Goal: Task Accomplishment & Management: Complete application form

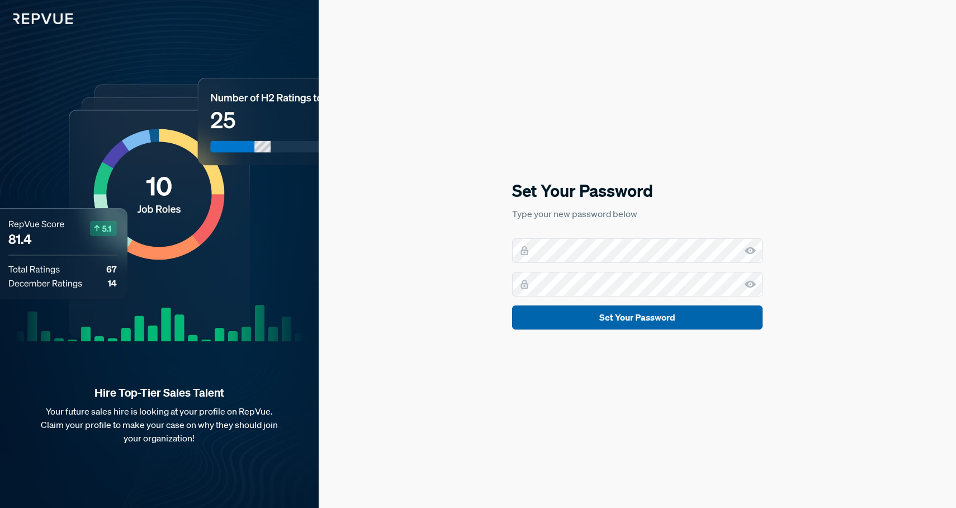
click at [691, 324] on button "Set Your Password" at bounding box center [637, 317] width 251 height 24
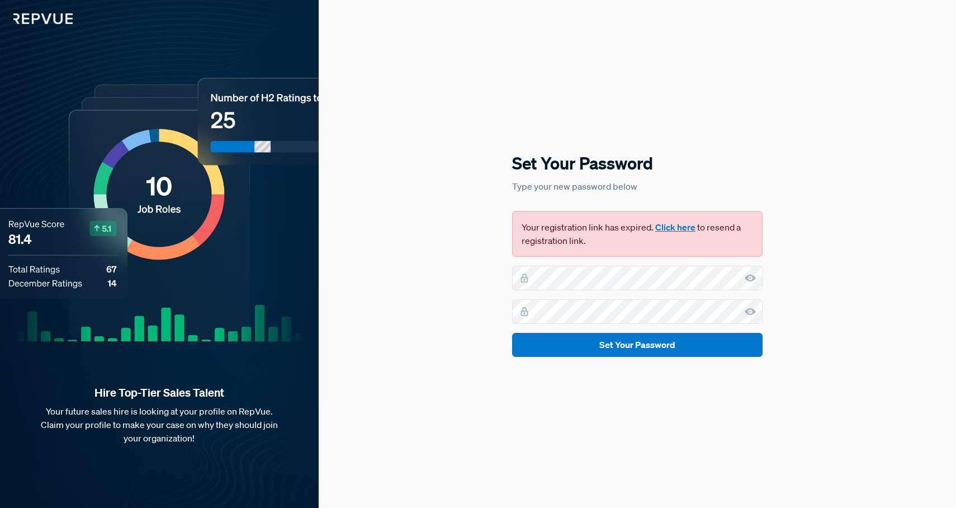
click at [673, 228] on button "Click here" at bounding box center [676, 226] width 40 height 13
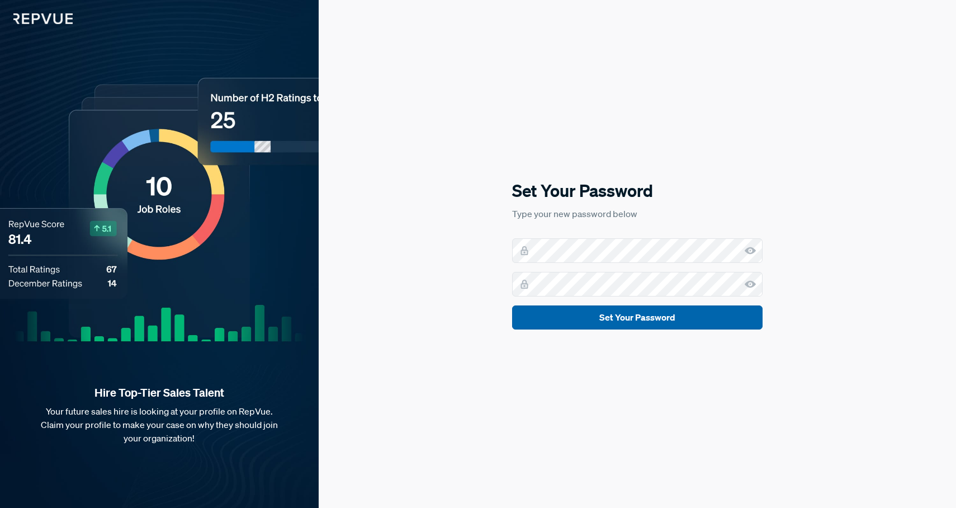
click at [617, 317] on button "Set Your Password" at bounding box center [637, 317] width 251 height 24
click at [690, 323] on button "Set Your Password" at bounding box center [637, 317] width 251 height 24
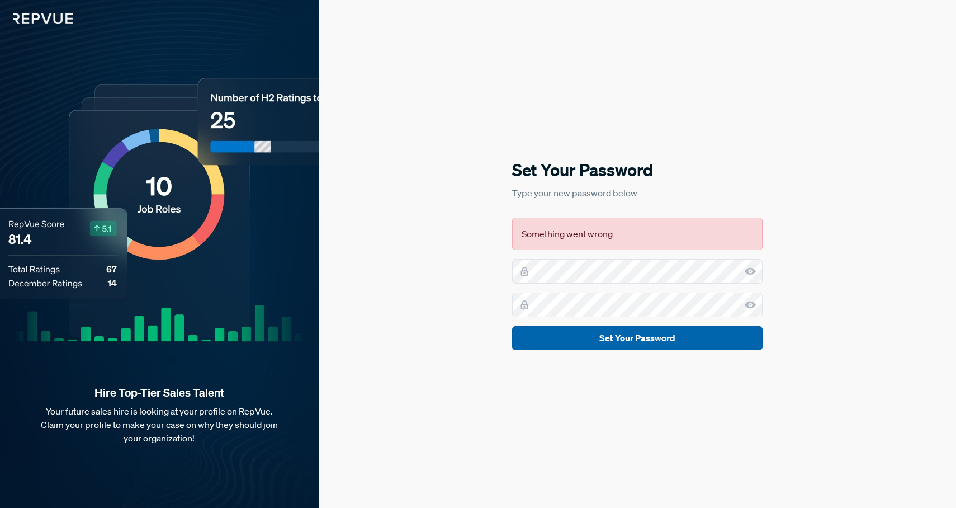
click at [690, 323] on form "Set Your Password" at bounding box center [637, 304] width 251 height 91
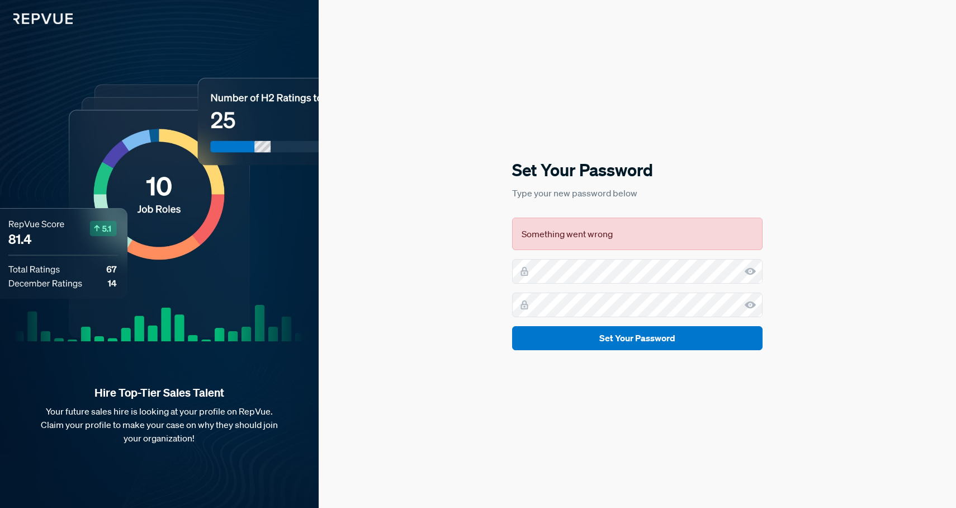
click at [750, 271] on use at bounding box center [750, 270] width 11 height 7
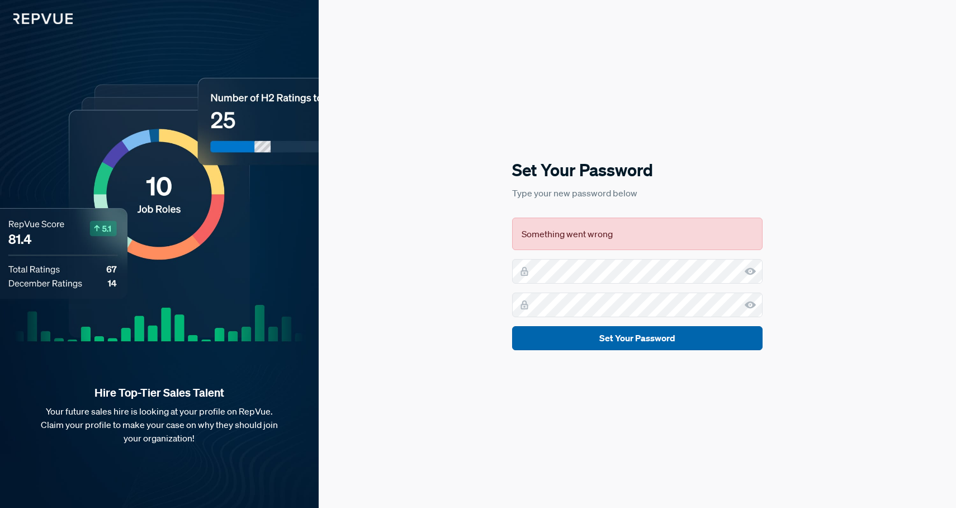
click at [682, 335] on button "Set Your Password" at bounding box center [637, 338] width 251 height 24
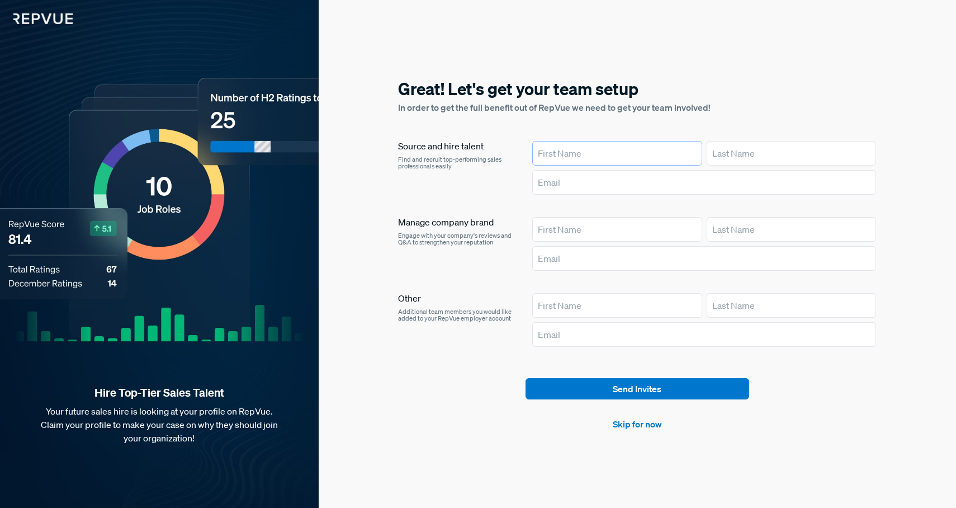
click at [623, 149] on input "text" at bounding box center [617, 153] width 170 height 25
type input "Abhi"
type input "Pani"
type input "abhi@tellius.com"
click at [637, 429] on link "Skip for now" at bounding box center [637, 423] width 49 height 13
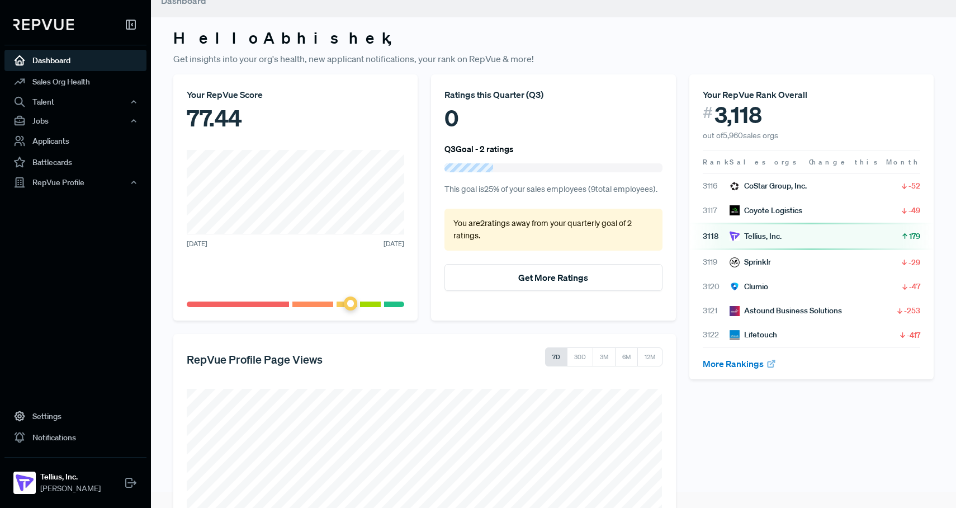
scroll to position [19, 0]
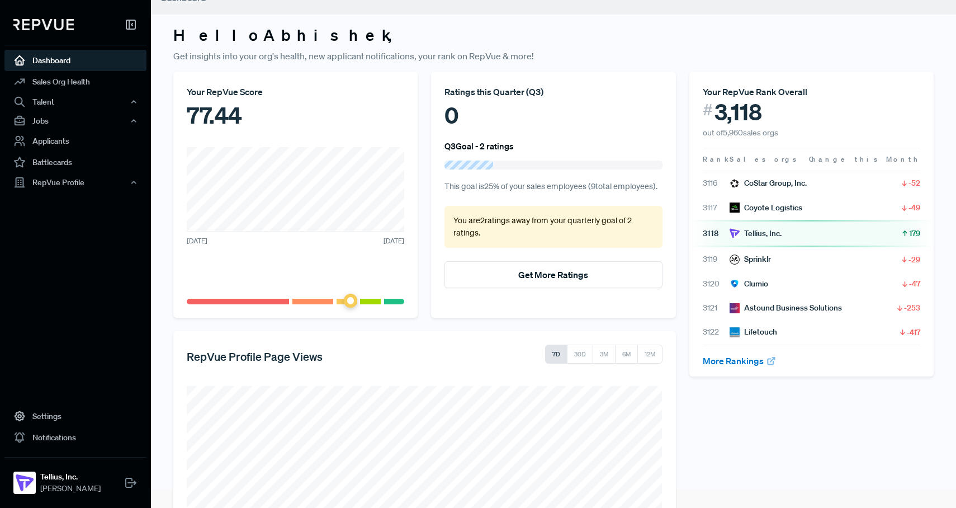
click at [384, 242] on span "September 2025" at bounding box center [394, 241] width 21 height 10
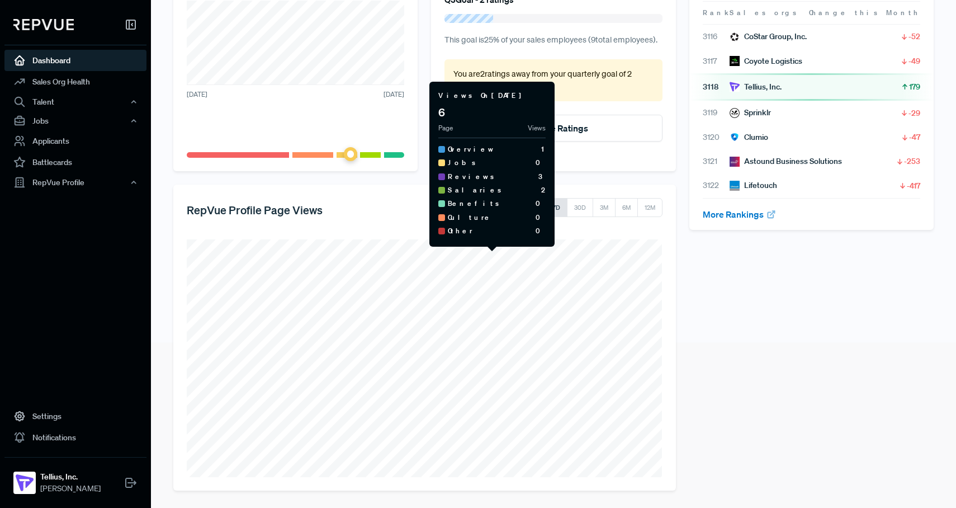
scroll to position [0, 0]
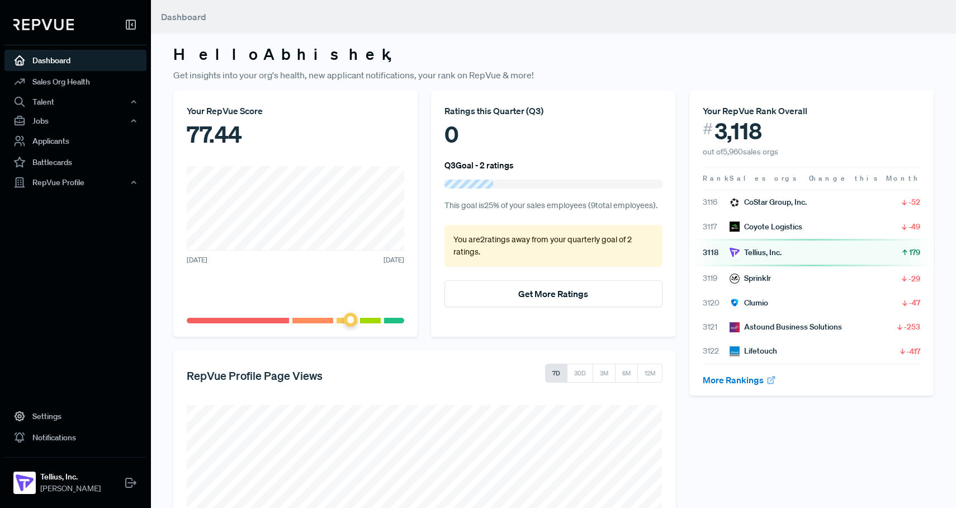
click at [758, 249] on div "Tellius, Inc." at bounding box center [756, 253] width 52 height 12
click at [757, 255] on div "Tellius, Inc." at bounding box center [756, 253] width 52 height 12
click at [72, 79] on link "Sales Org Health" at bounding box center [75, 81] width 142 height 21
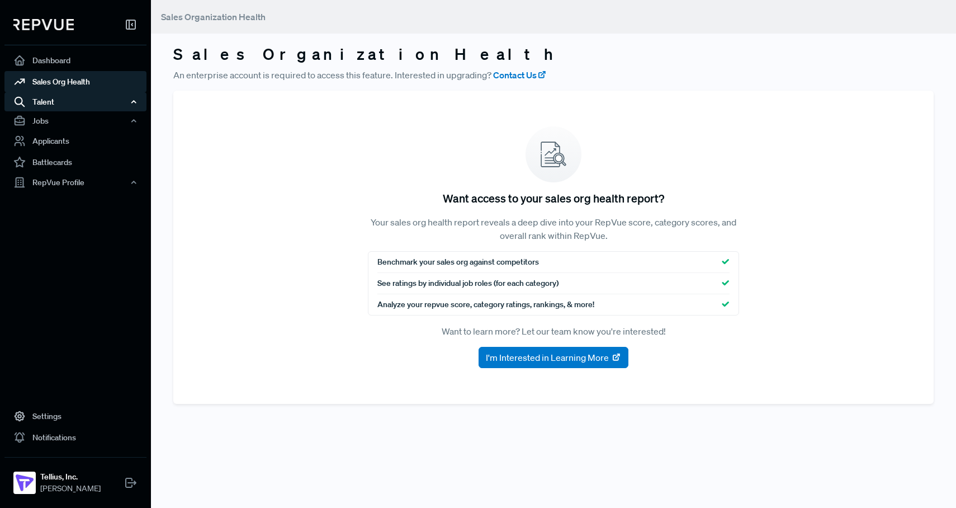
click at [75, 103] on div "Talent" at bounding box center [75, 101] width 142 height 19
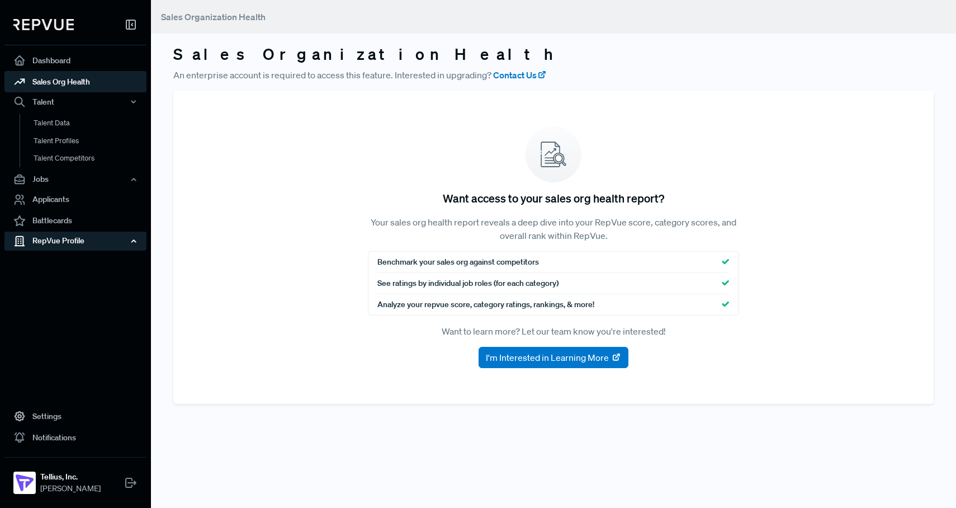
click at [76, 242] on div "RepVue Profile" at bounding box center [75, 241] width 142 height 19
click at [69, 262] on link "Profile Overview" at bounding box center [91, 267] width 142 height 29
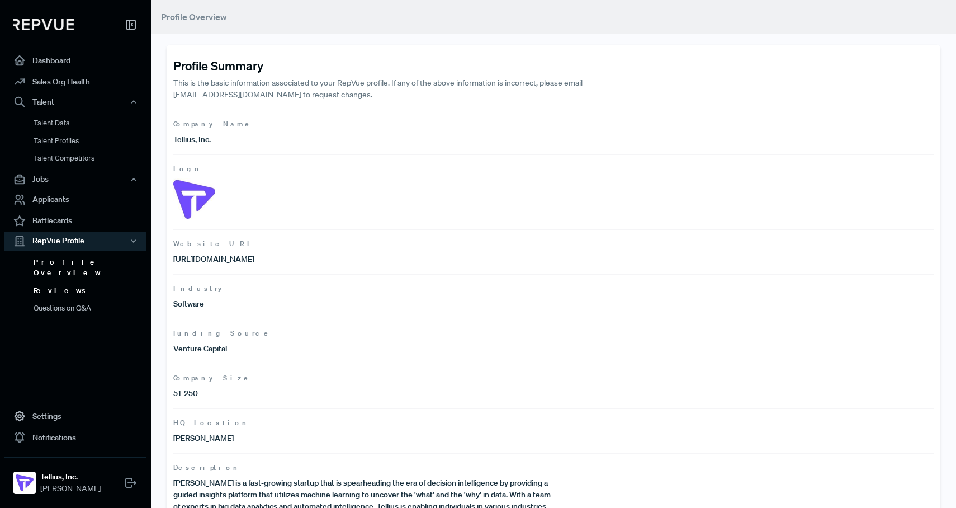
click at [47, 282] on link "Reviews" at bounding box center [91, 291] width 142 height 18
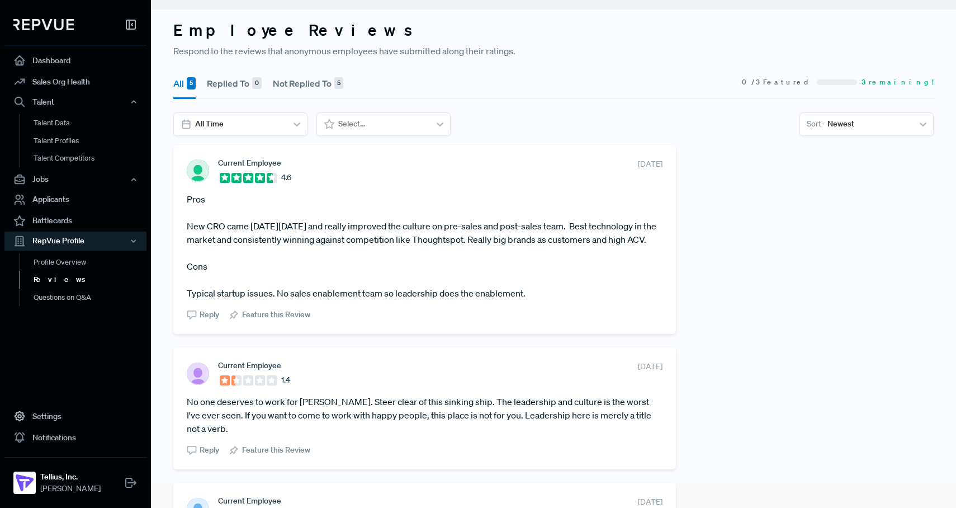
scroll to position [25, 0]
click at [844, 125] on div at bounding box center [869, 123] width 82 height 14
click at [583, 82] on section "All 5 Replied To 0 Not Replied To 5 0 / 3 Featured 3 remaining!" at bounding box center [553, 81] width 761 height 32
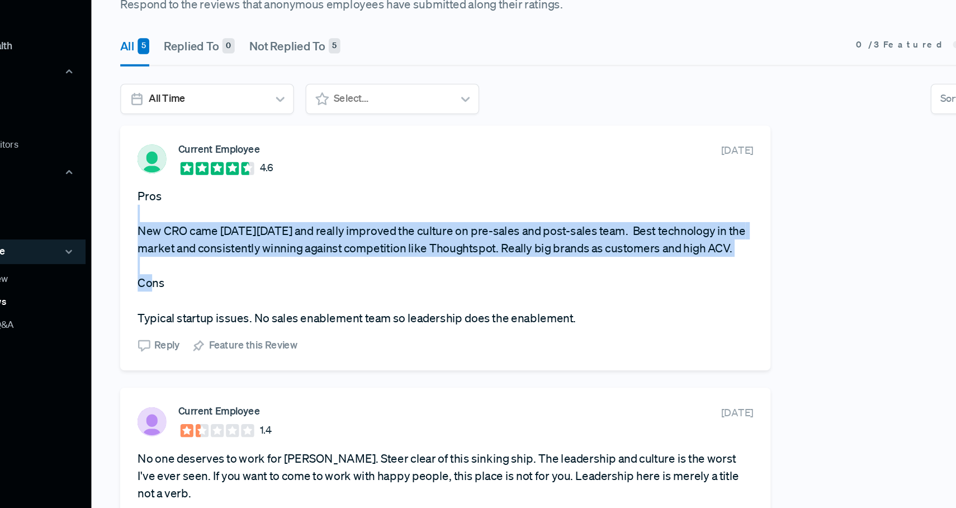
drag, startPoint x: 227, startPoint y: 213, endPoint x: 319, endPoint y: 263, distance: 105.4
click at [319, 263] on article "Pros New CRO came in 3 months ago and really improved the culture on pre-sales …" at bounding box center [425, 244] width 476 height 107
drag, startPoint x: 227, startPoint y: 290, endPoint x: 194, endPoint y: 220, distance: 77.6
click at [194, 220] on article "Pros New CRO came in 3 months ago and really improved the culture on pre-sales …" at bounding box center [425, 244] width 476 height 107
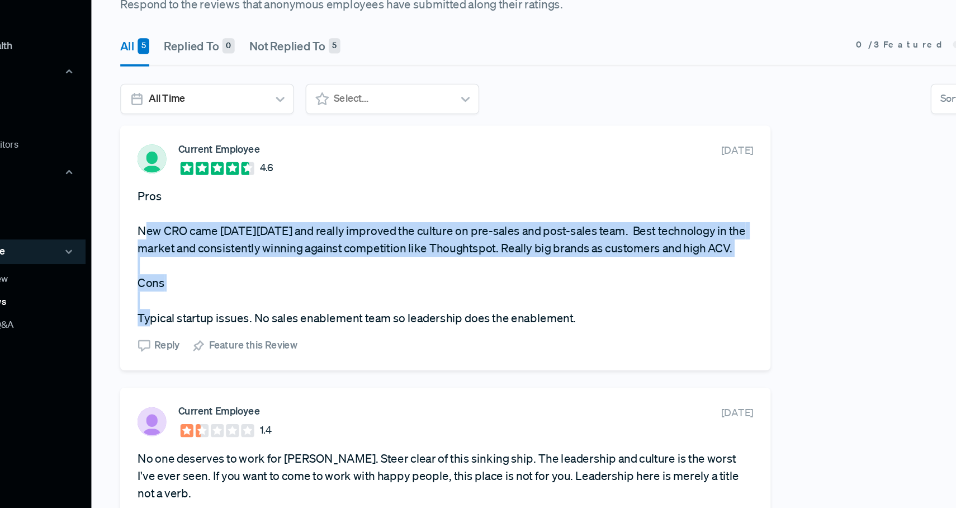
click at [194, 220] on article "Pros New CRO came in 3 months ago and really improved the culture on pre-sales …" at bounding box center [425, 244] width 476 height 107
drag, startPoint x: 194, startPoint y: 220, endPoint x: 307, endPoint y: 286, distance: 131.3
click at [307, 286] on article "Pros New CRO came in 3 months ago and really improved the culture on pre-sales …" at bounding box center [425, 244] width 476 height 107
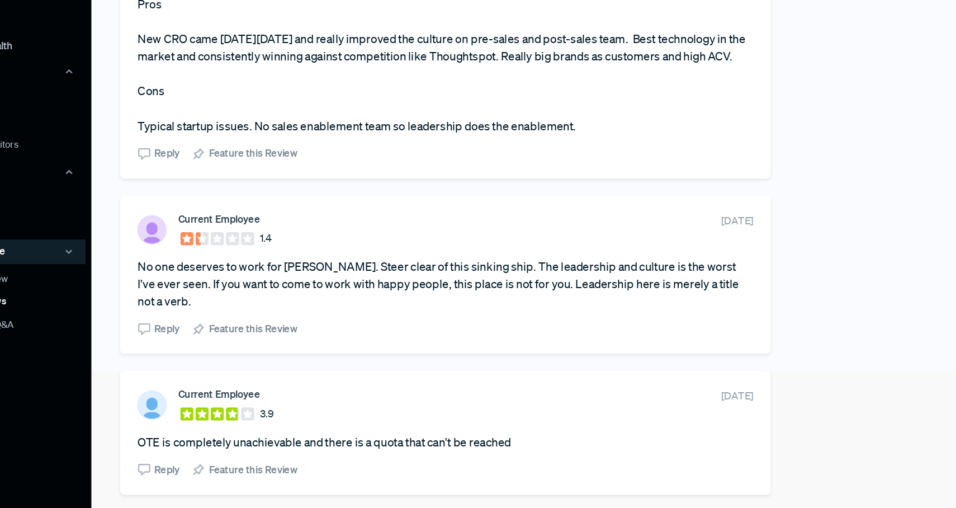
scroll to position [175, 0]
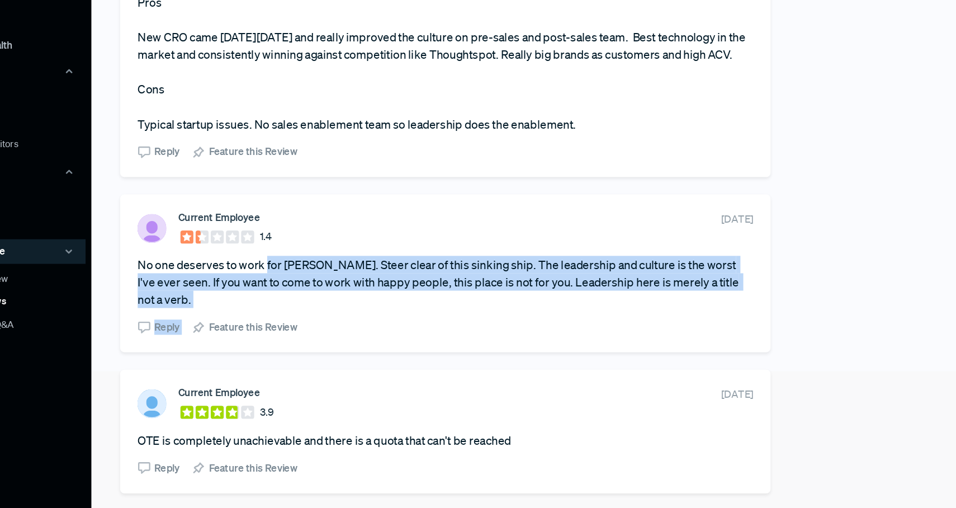
drag, startPoint x: 308, startPoint y: 286, endPoint x: 287, endPoint y: 268, distance: 27.4
click at [287, 268] on section "Current Employee 1.4 December 8, 2023 No one deserves to work for Tellius. Stee…" at bounding box center [425, 257] width 476 height 95
click at [287, 268] on article "No one deserves to work for Tellius. Steer clear of this sinking ship. The lead…" at bounding box center [425, 264] width 476 height 40
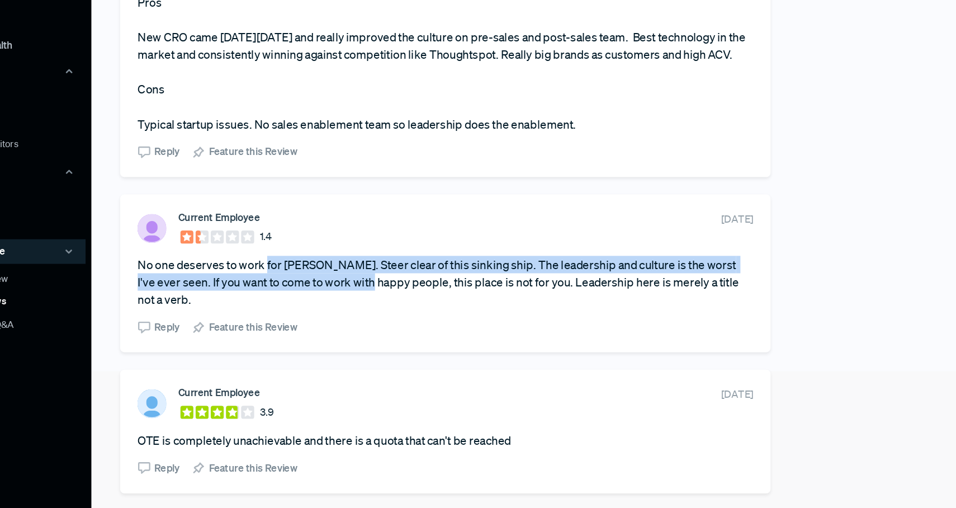
drag, startPoint x: 287, startPoint y: 268, endPoint x: 333, endPoint y: 282, distance: 47.4
click at [333, 282] on article "No one deserves to work for Tellius. Steer clear of this sinking ship. The lead…" at bounding box center [425, 264] width 476 height 40
drag, startPoint x: 333, startPoint y: 282, endPoint x: 322, endPoint y: 268, distance: 17.6
click at [322, 268] on article "No one deserves to work for Tellius. Steer clear of this sinking ship. The lead…" at bounding box center [425, 264] width 476 height 40
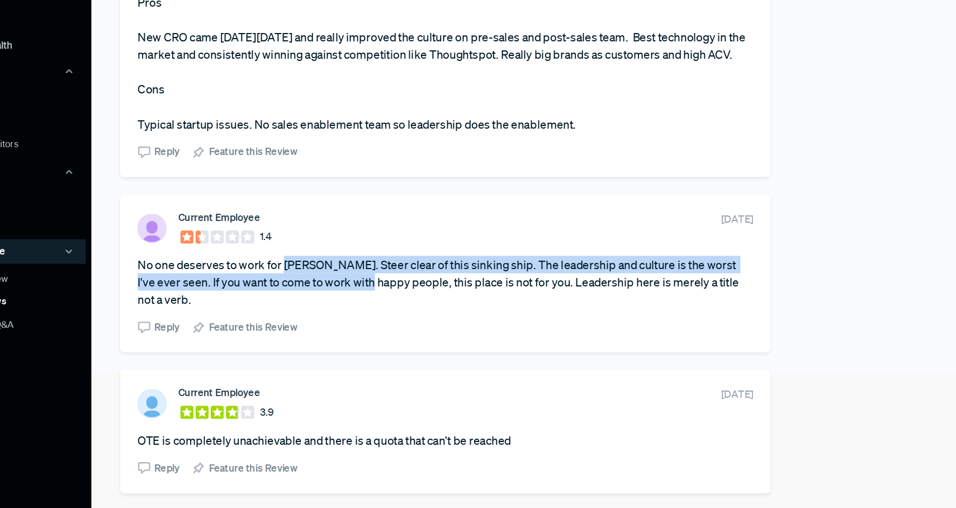
click at [322, 268] on article "No one deserves to work for Tellius. Steer clear of this sinking ship. The lead…" at bounding box center [425, 264] width 476 height 40
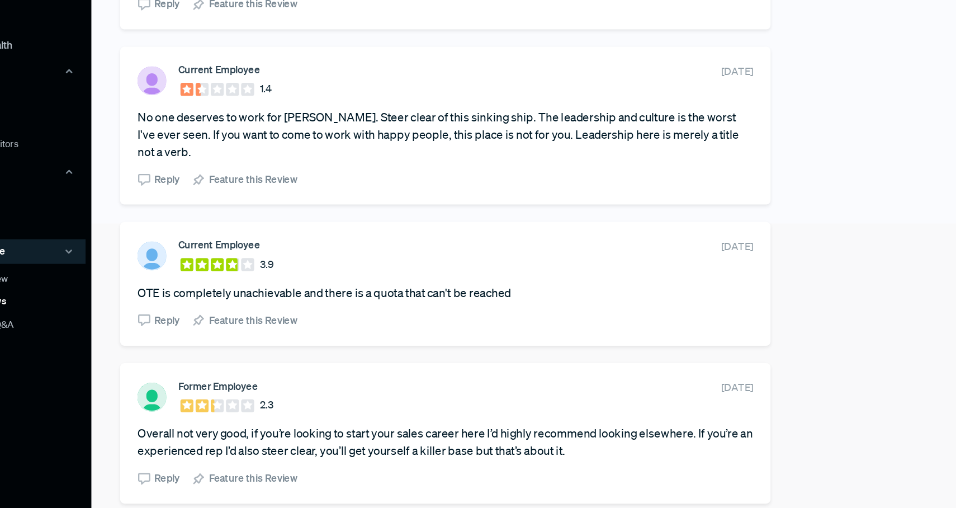
scroll to position [291, 0]
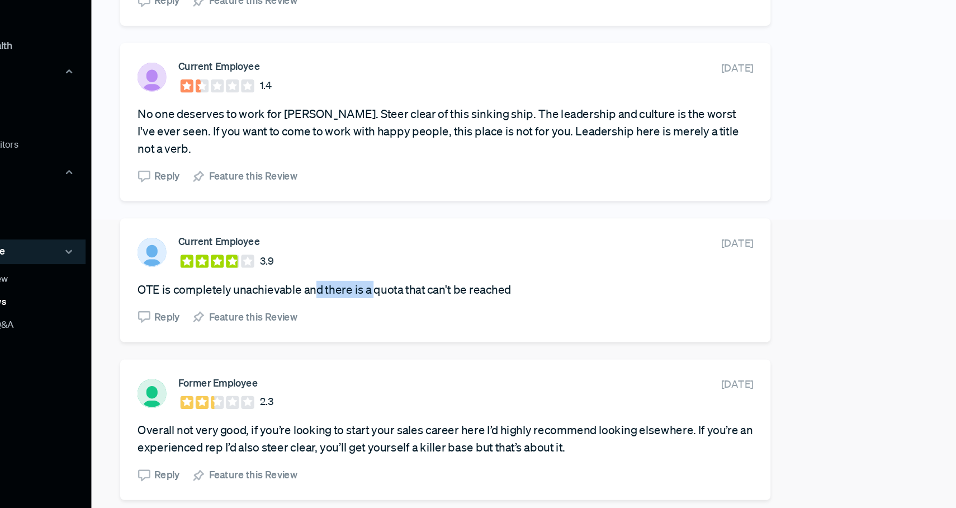
drag, startPoint x: 322, startPoint y: 268, endPoint x: 370, endPoint y: 274, distance: 48.4
click at [370, 274] on article "OTE is completely unachievable and there is a quota that can't be reached" at bounding box center [425, 269] width 476 height 13
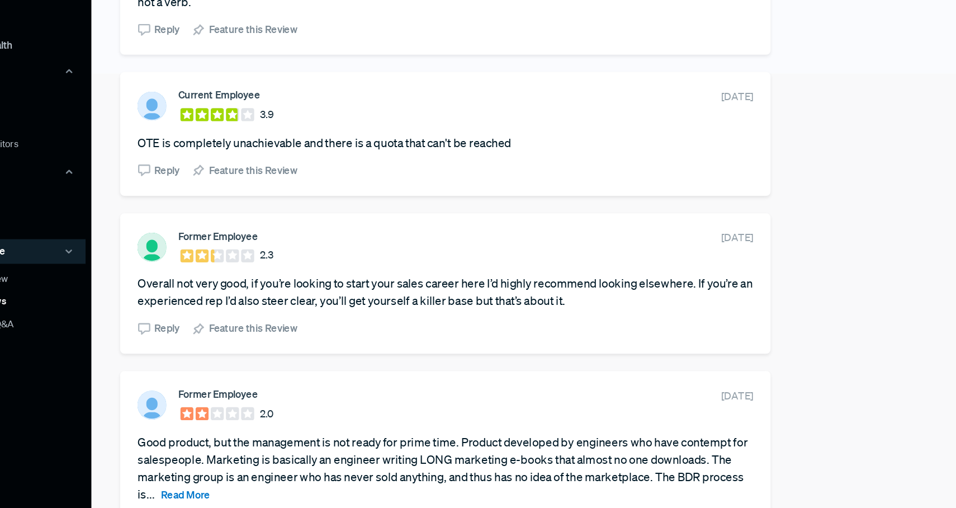
scroll to position [412, 0]
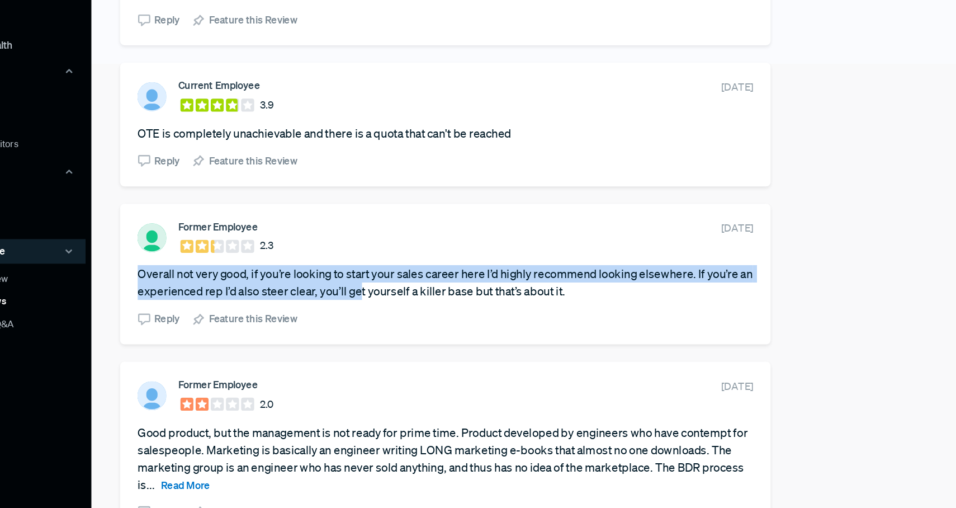
drag, startPoint x: 370, startPoint y: 274, endPoint x: 337, endPoint y: 249, distance: 41.6
click at [337, 249] on section "Former Employee 2.3 November 17, 2023 Overall not very good, if you’re looking …" at bounding box center [425, 259] width 476 height 82
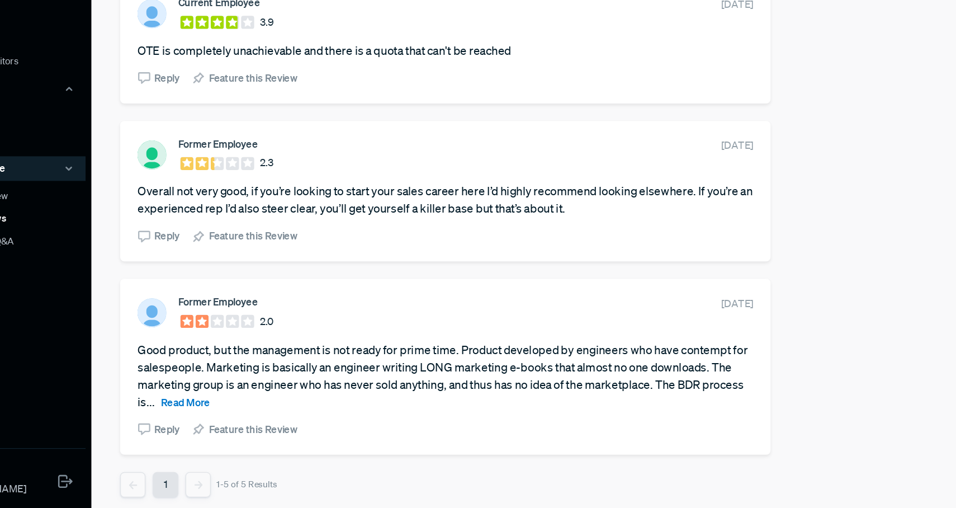
scroll to position [0, 0]
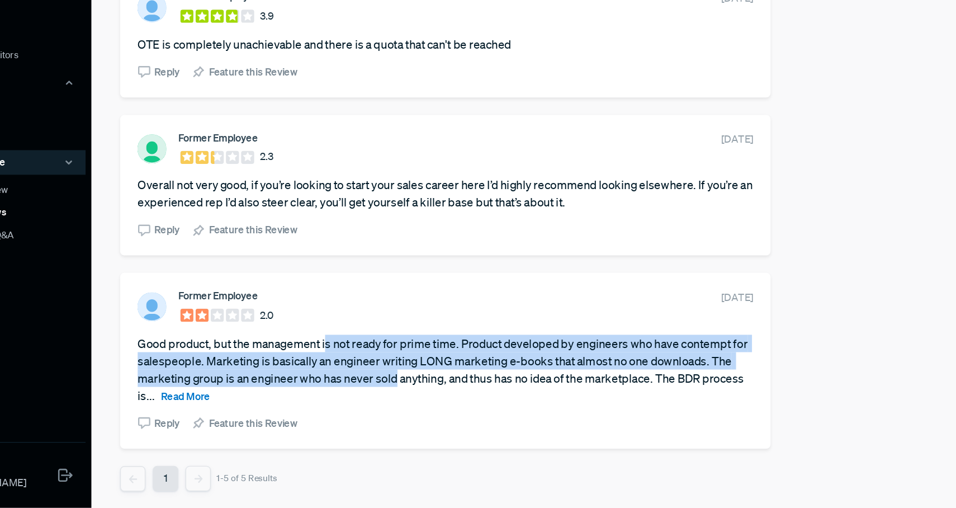
drag, startPoint x: 334, startPoint y: 382, endPoint x: 386, endPoint y: 410, distance: 58.6
click at [386, 410] on article "Good product, but the management is not ready for prime time. Product developed…" at bounding box center [425, 401] width 476 height 54
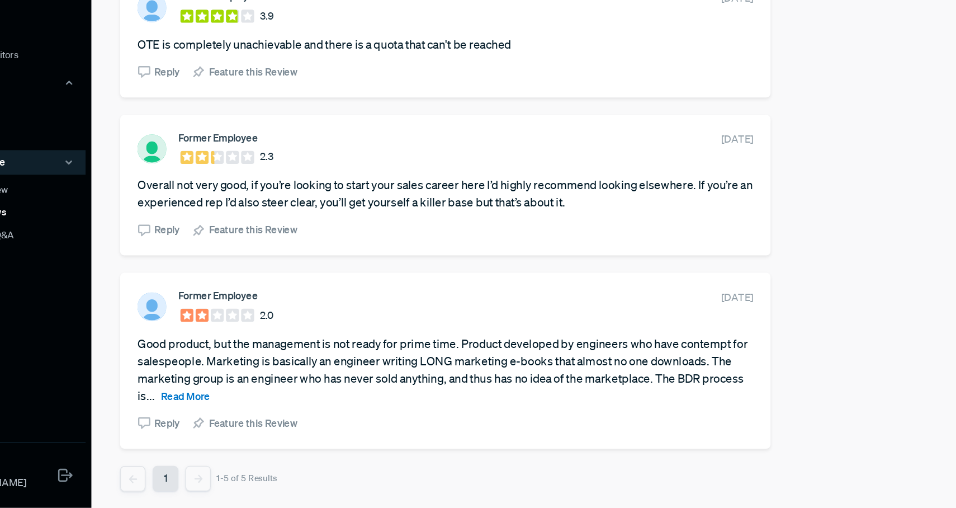
click at [216, 419] on span "Read More" at bounding box center [224, 422] width 38 height 10
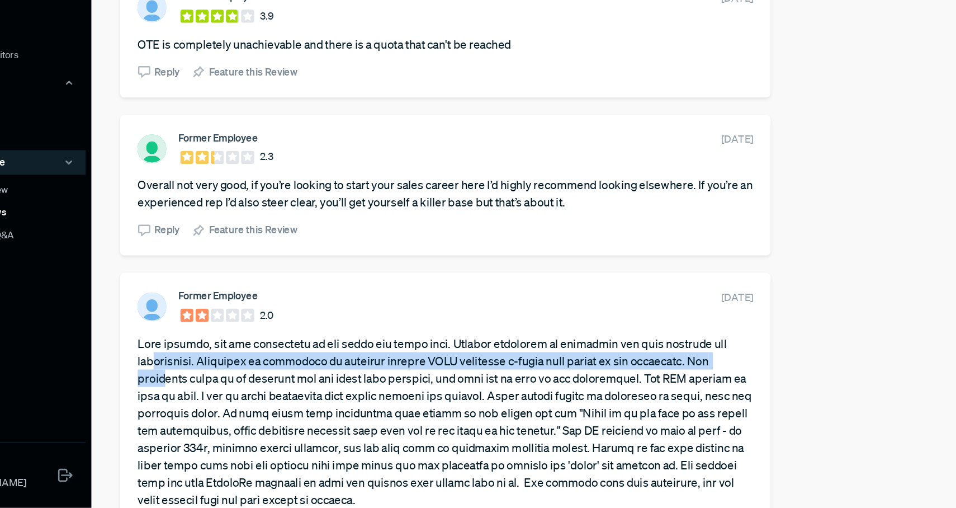
drag, startPoint x: 213, startPoint y: 405, endPoint x: 200, endPoint y: 388, distance: 21.9
click at [200, 388] on article at bounding box center [425, 441] width 476 height 134
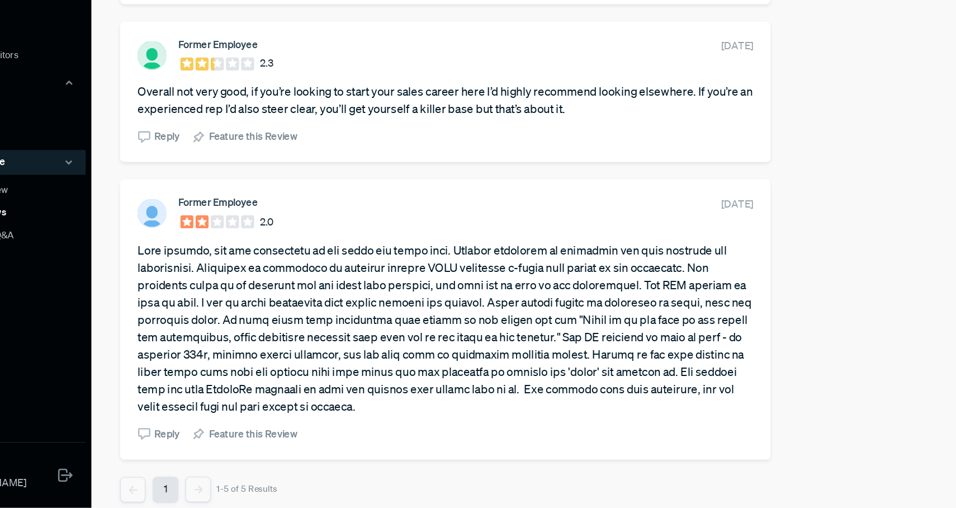
scroll to position [492, 0]
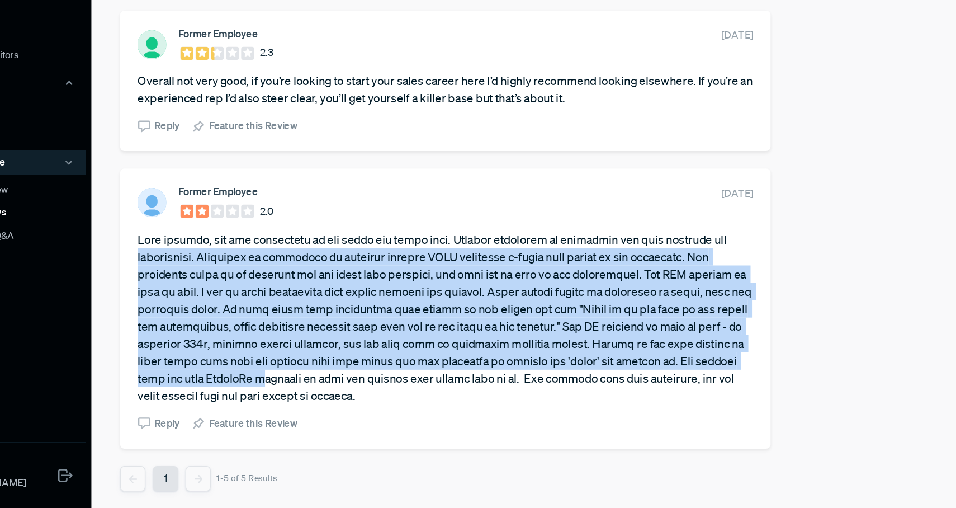
drag, startPoint x: 181, startPoint y: 315, endPoint x: 319, endPoint y: 411, distance: 168.8
click at [319, 411] on div "Former Employee 2.0 October 13, 2023 Reply Feature this Review" at bounding box center [424, 354] width 503 height 216
click at [319, 411] on article at bounding box center [425, 361] width 476 height 134
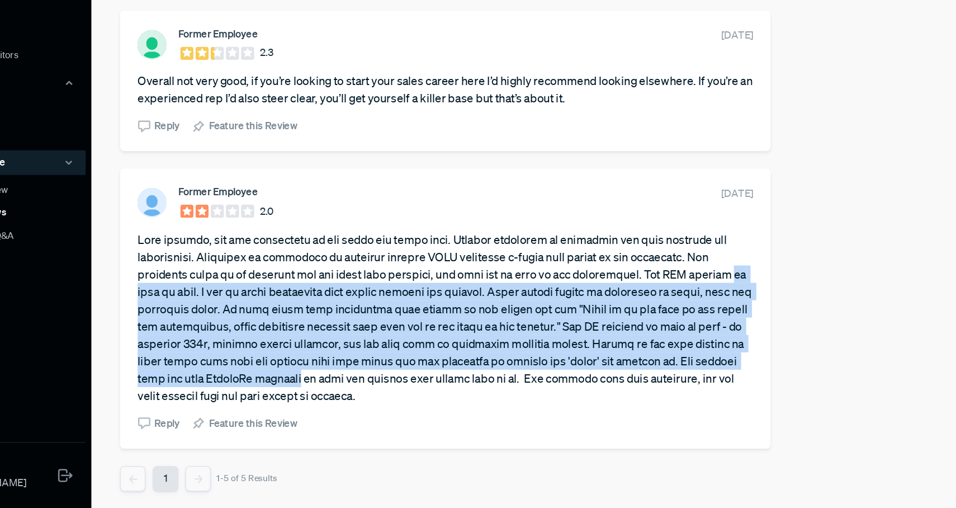
drag, startPoint x: 319, startPoint y: 411, endPoint x: 173, endPoint y: 333, distance: 165.4
click at [173, 333] on div "Former Employee 2.0 October 13, 2023 Reply Feature this Review" at bounding box center [424, 354] width 503 height 216
drag, startPoint x: 173, startPoint y: 333, endPoint x: 315, endPoint y: 412, distance: 161.7
click at [315, 412] on div "Former Employee 2.0 October 13, 2023 Reply Feature this Review" at bounding box center [424, 354] width 503 height 216
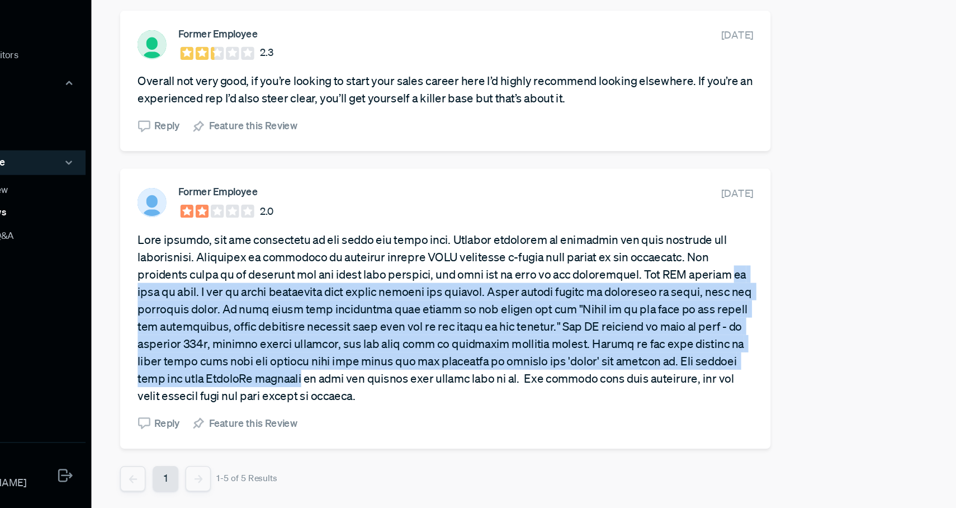
click at [315, 412] on article at bounding box center [425, 361] width 476 height 134
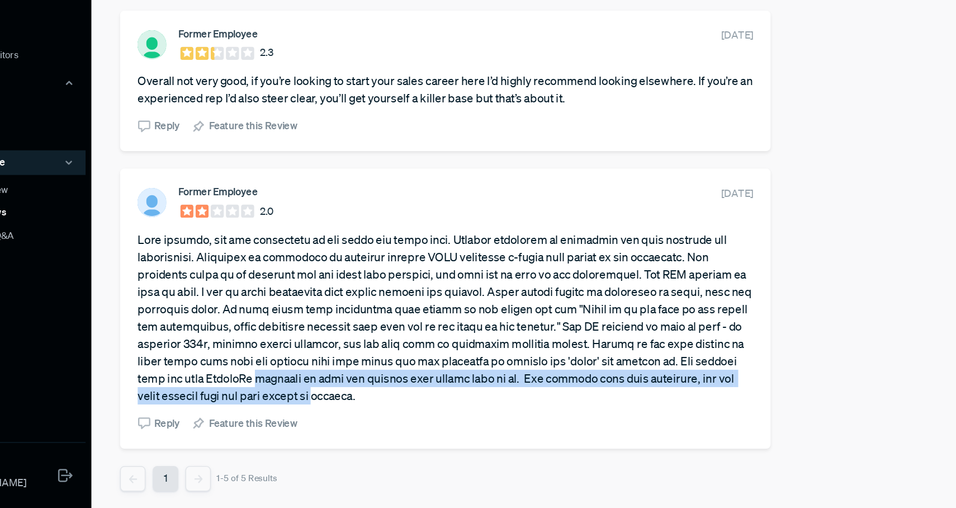
drag, startPoint x: 315, startPoint y: 412, endPoint x: 352, endPoint y: 416, distance: 37.7
click at [352, 416] on article at bounding box center [425, 361] width 476 height 134
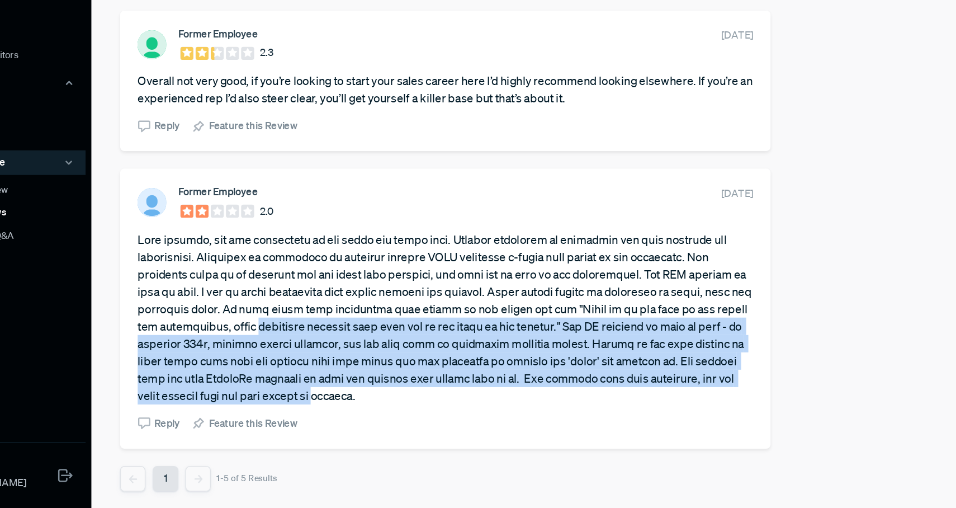
drag, startPoint x: 352, startPoint y: 416, endPoint x: 292, endPoint y: 360, distance: 81.9
click at [292, 360] on article at bounding box center [425, 361] width 476 height 134
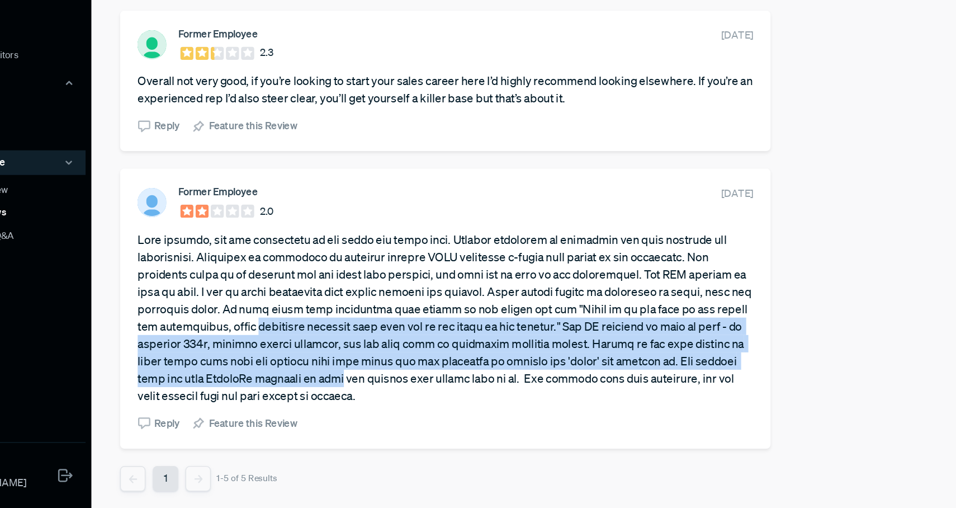
drag, startPoint x: 292, startPoint y: 360, endPoint x: 370, endPoint y: 411, distance: 92.6
click at [370, 411] on article at bounding box center [425, 361] width 476 height 134
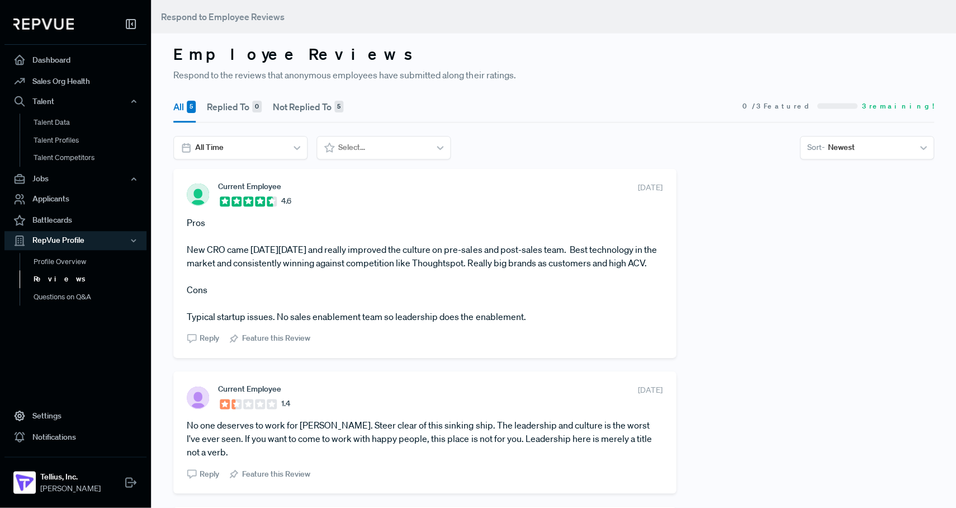
scroll to position [0, 0]
click at [242, 105] on button "Replied To 0" at bounding box center [234, 107] width 55 height 31
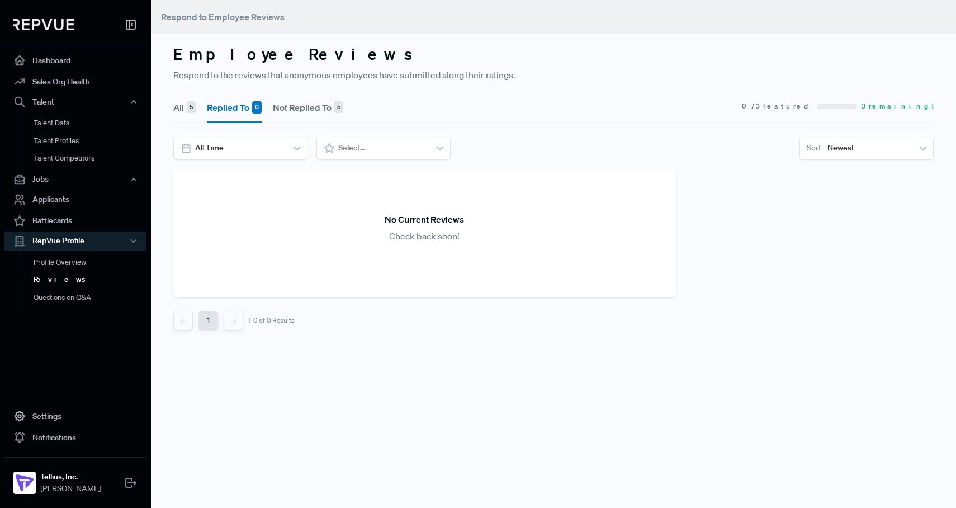
click at [312, 112] on button "Not Replied To 5" at bounding box center [308, 107] width 70 height 31
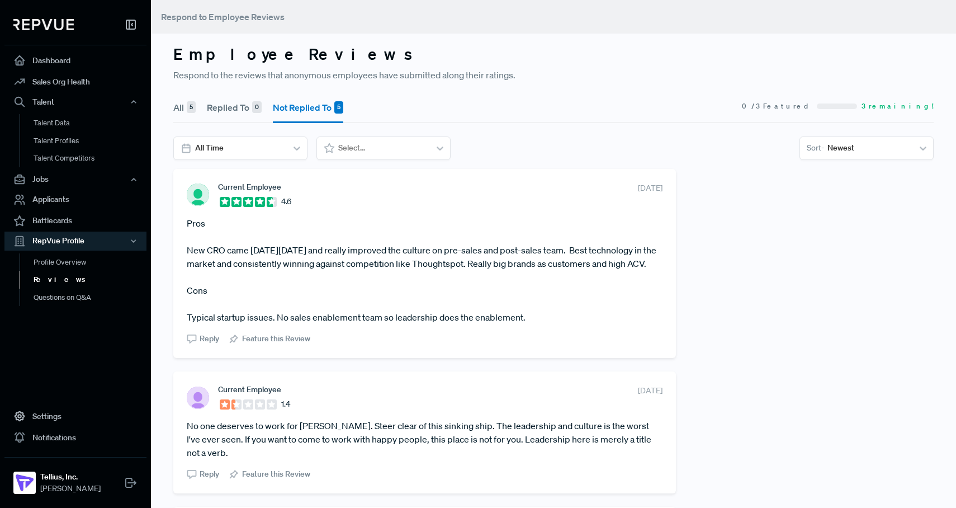
click at [183, 109] on button "All 5" at bounding box center [184, 107] width 22 height 31
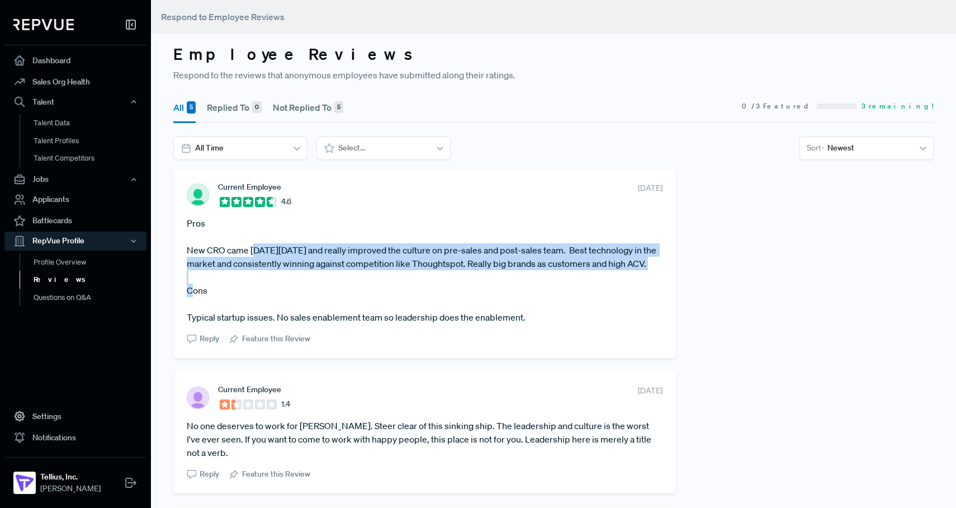
drag, startPoint x: 280, startPoint y: 277, endPoint x: 253, endPoint y: 256, distance: 33.8
click at [253, 256] on article "Pros New CRO came in 3 months ago and really improved the culture on pre-sales …" at bounding box center [425, 269] width 476 height 107
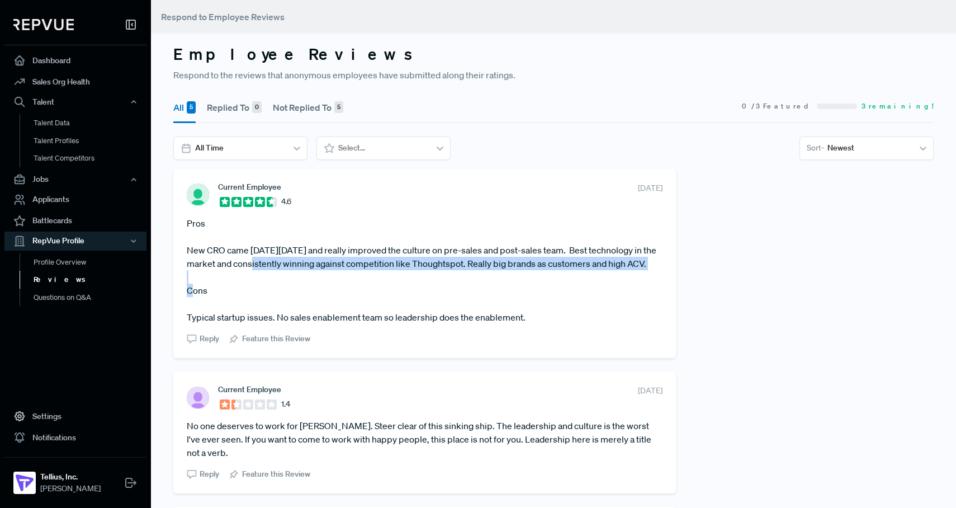
drag, startPoint x: 253, startPoint y: 257, endPoint x: 298, endPoint y: 280, distance: 50.3
click at [298, 280] on article "Pros New CRO came in 3 months ago and really improved the culture on pre-sales …" at bounding box center [425, 269] width 476 height 107
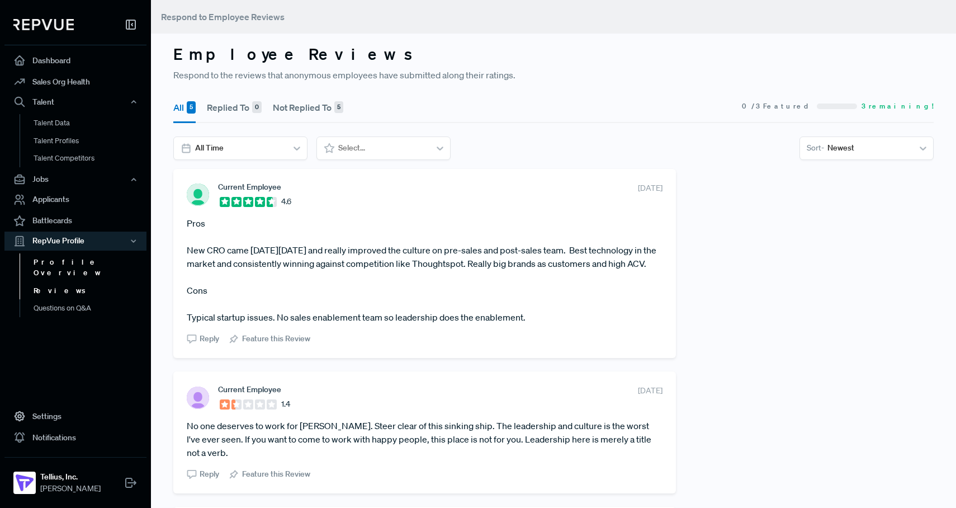
click at [49, 260] on link "Profile Overview" at bounding box center [91, 267] width 142 height 29
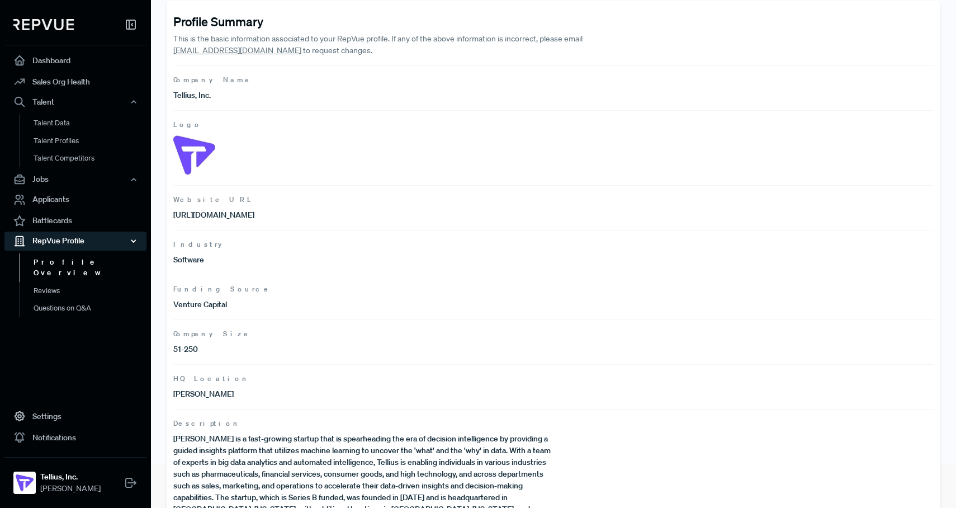
scroll to position [97, 0]
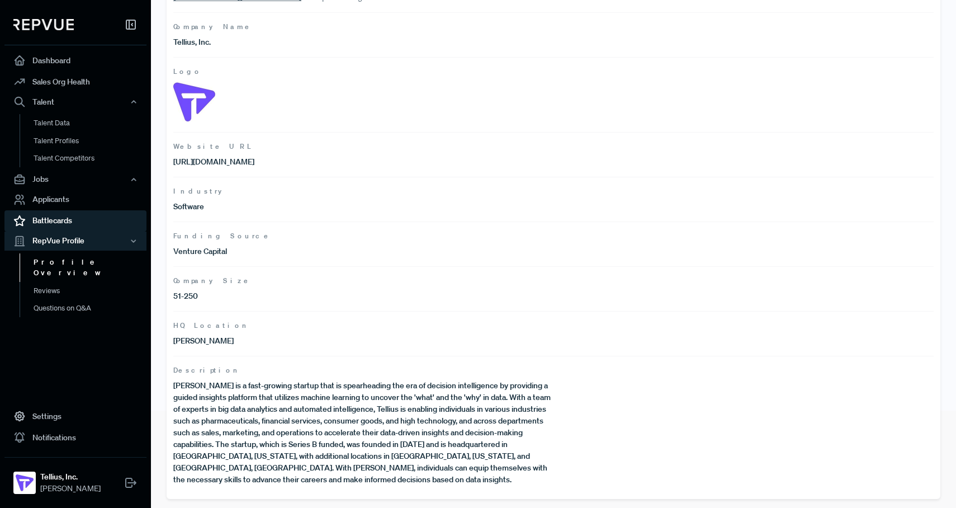
click at [79, 220] on link "Battlecards" at bounding box center [75, 220] width 142 height 21
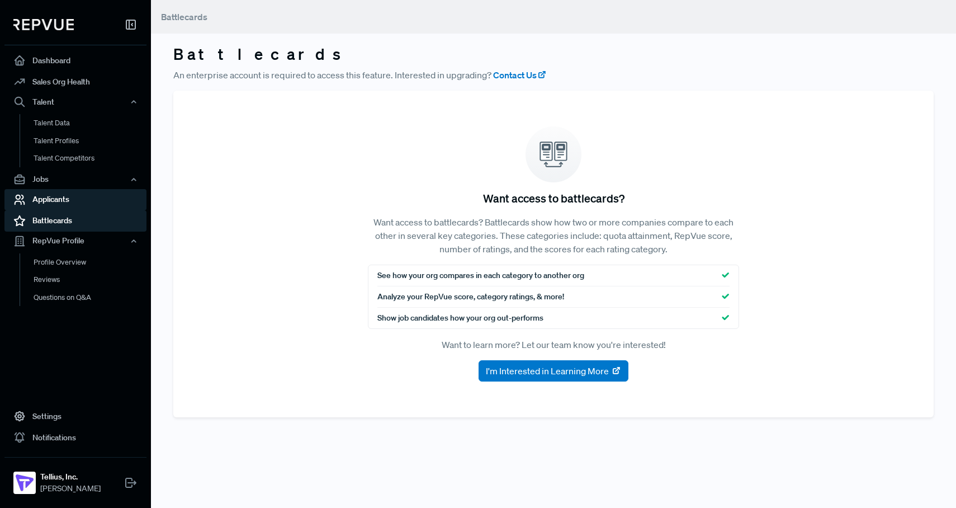
click at [73, 205] on link "Applicants" at bounding box center [75, 199] width 142 height 21
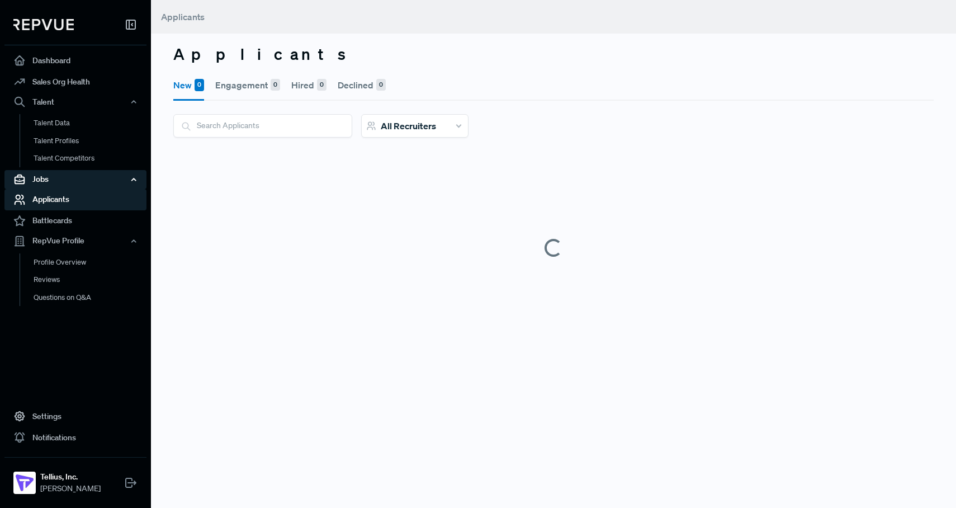
click at [67, 180] on div "Jobs" at bounding box center [75, 179] width 142 height 19
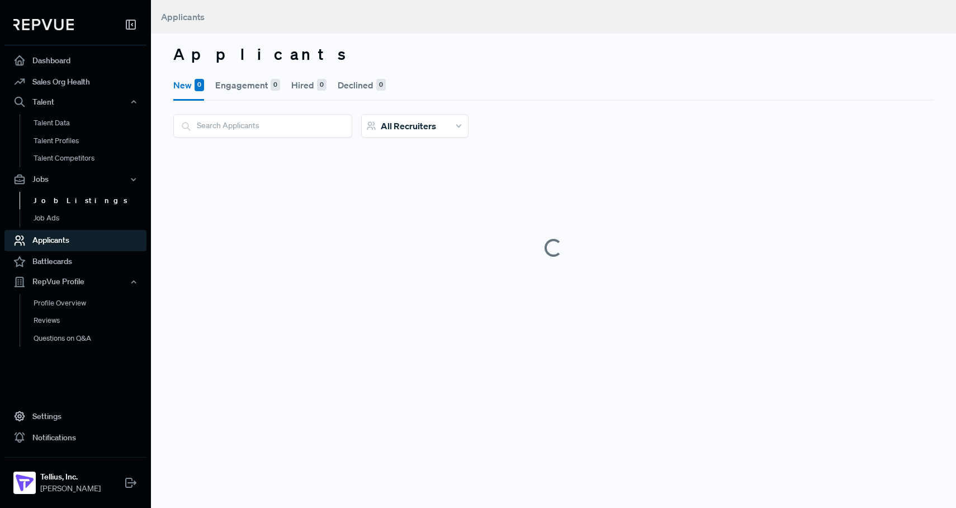
click at [63, 201] on link "Job Listings" at bounding box center [91, 201] width 142 height 18
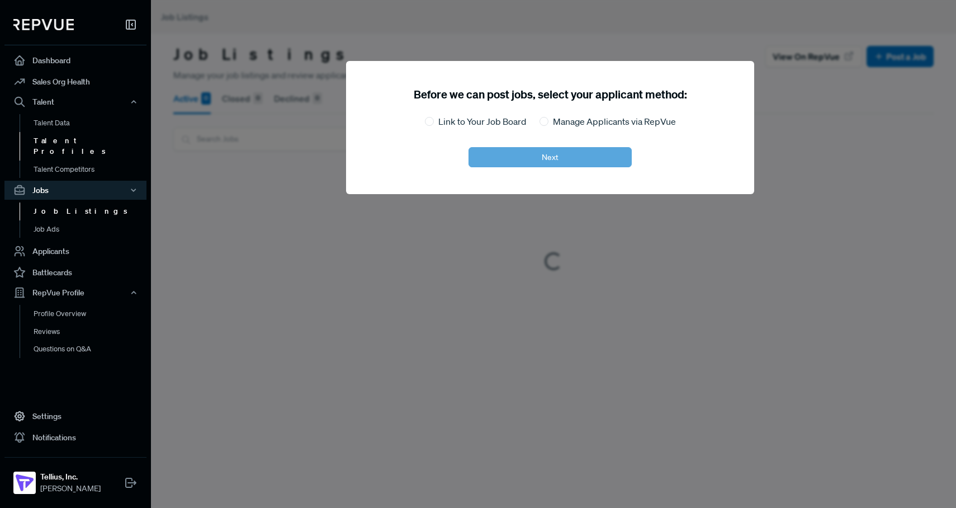
click at [81, 145] on link "Talent Profiles" at bounding box center [91, 146] width 142 height 29
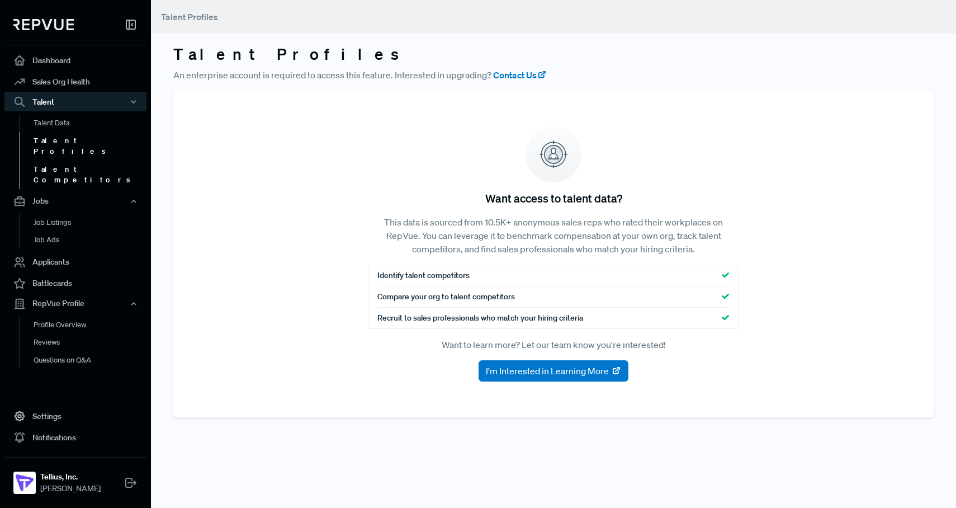
click at [81, 161] on link "Talent Competitors" at bounding box center [91, 175] width 142 height 29
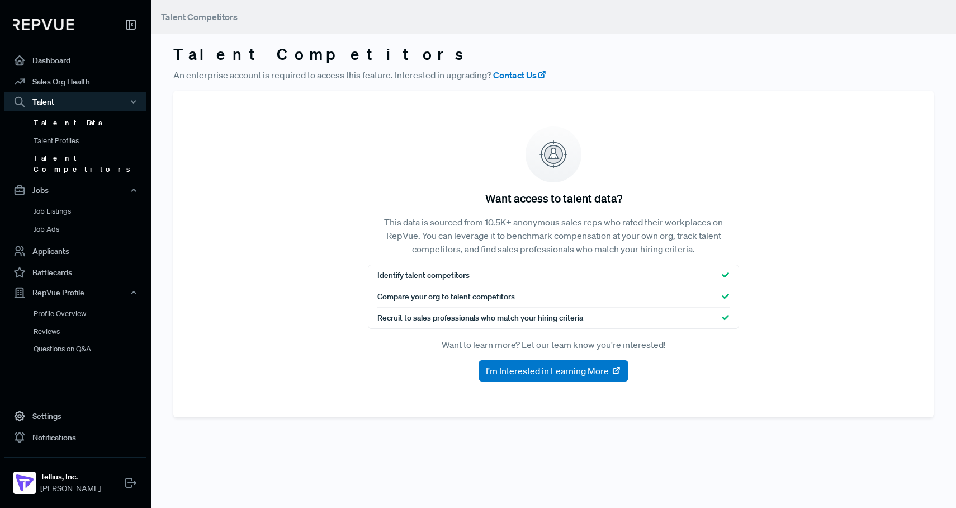
click at [74, 125] on link "Talent Data" at bounding box center [91, 123] width 142 height 18
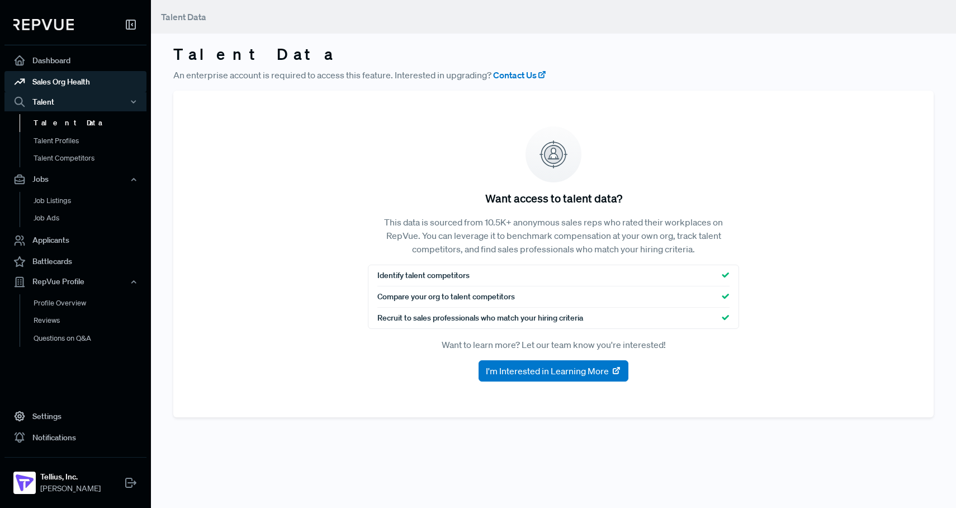
click at [72, 91] on link "Sales Org Health" at bounding box center [75, 81] width 142 height 21
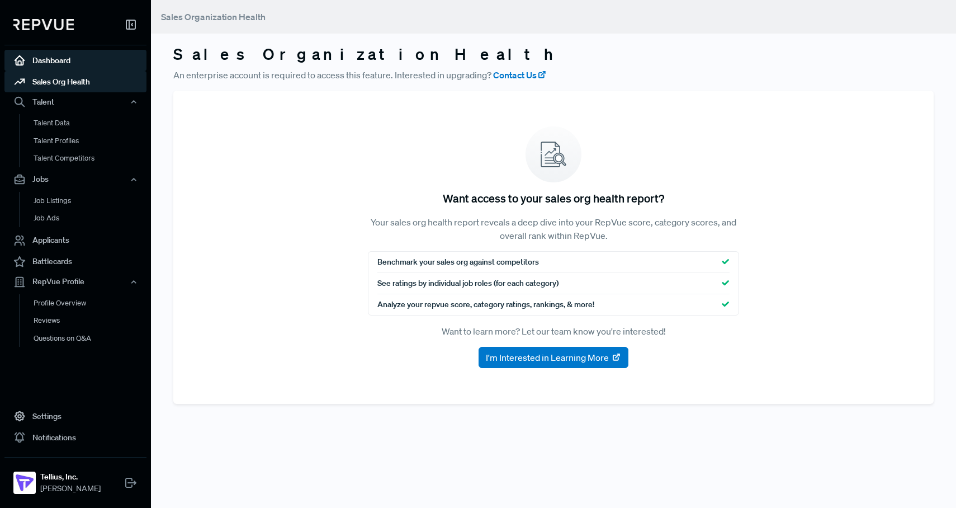
click at [68, 63] on link "Dashboard" at bounding box center [75, 60] width 142 height 21
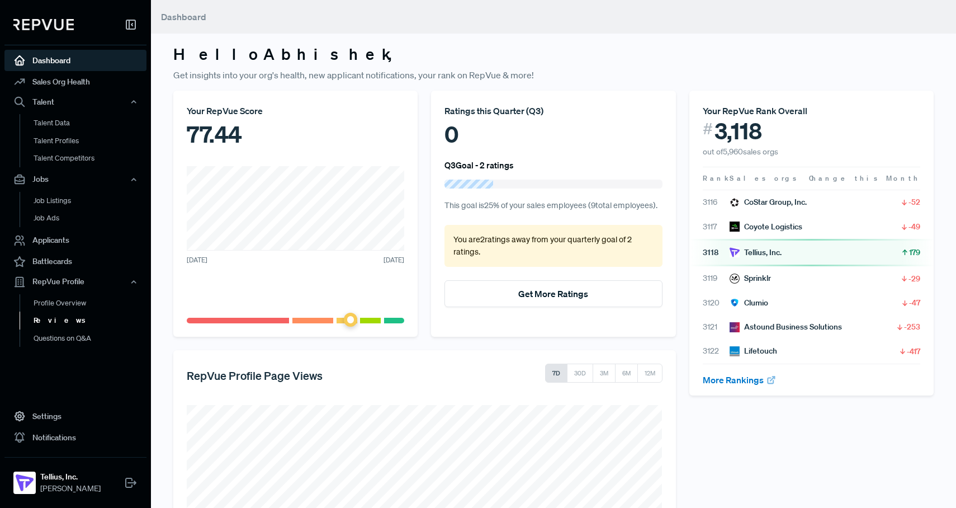
click at [43, 325] on link "Reviews" at bounding box center [91, 321] width 142 height 18
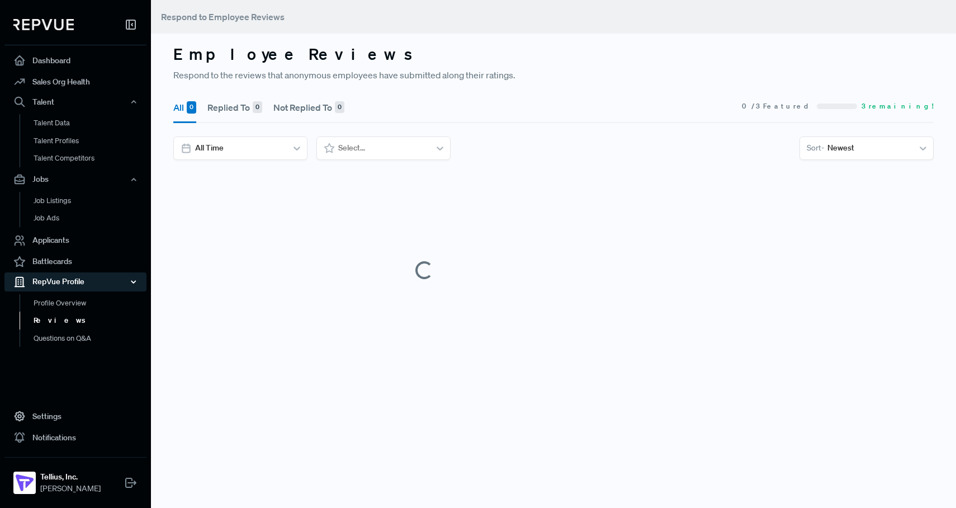
click at [52, 281] on div "RepVue Profile" at bounding box center [75, 281] width 142 height 19
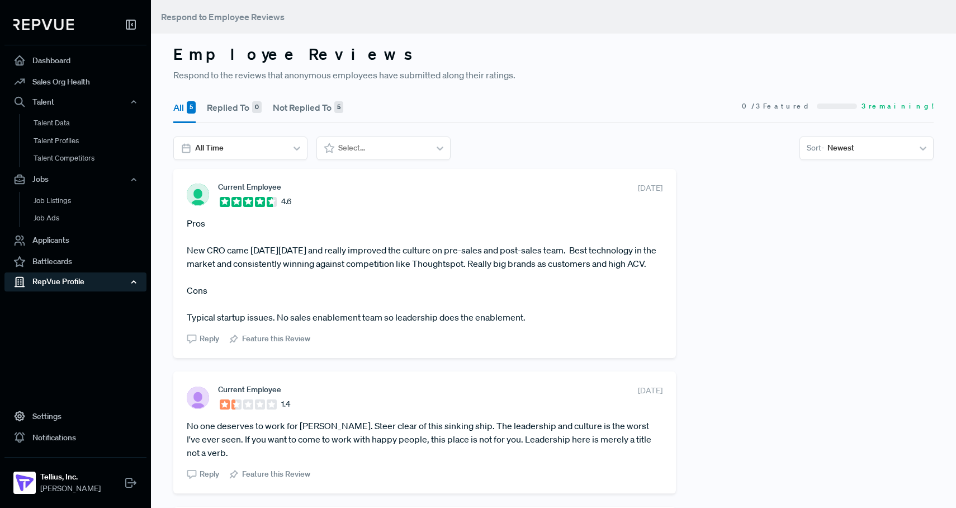
click at [52, 281] on div "RepVue Profile" at bounding box center [75, 281] width 142 height 19
click at [51, 304] on link "Profile Overview" at bounding box center [91, 308] width 142 height 29
